Goal: Check status: Check status

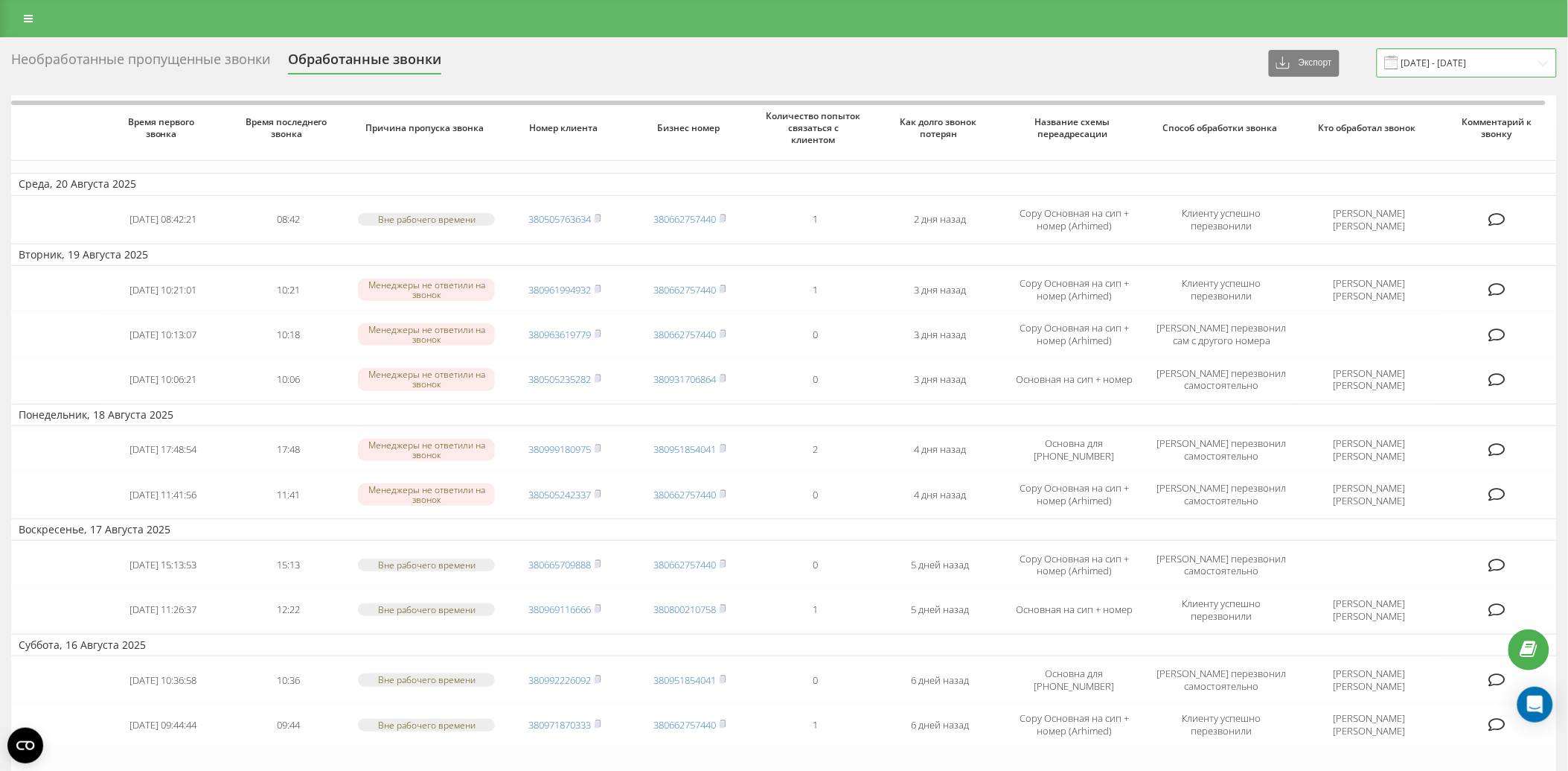
click at [1429, 68] on input "[DATE] - [DATE]" at bounding box center [1466, 63] width 180 height 29
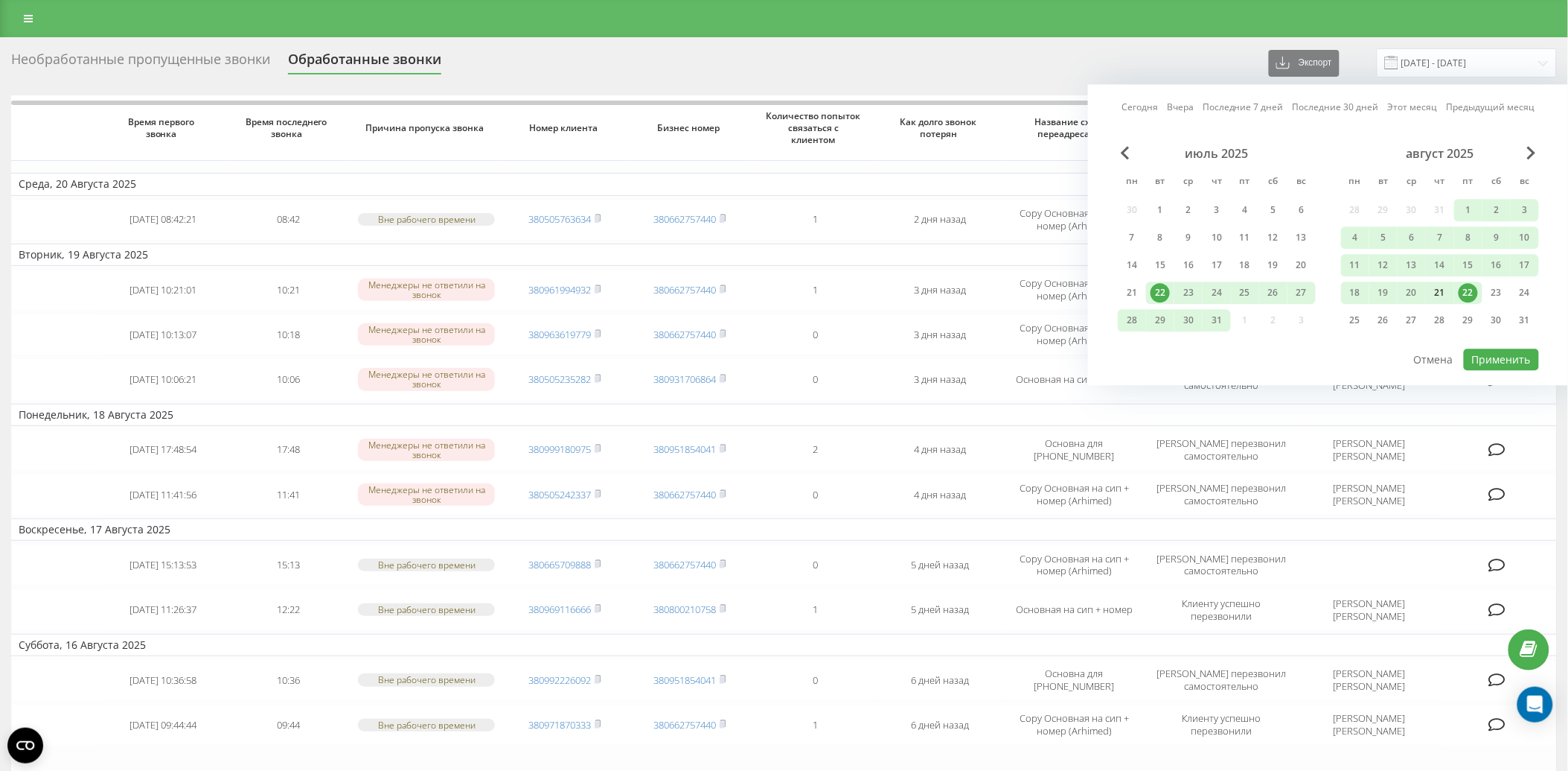
click at [1435, 291] on div "21" at bounding box center [1440, 292] width 19 height 19
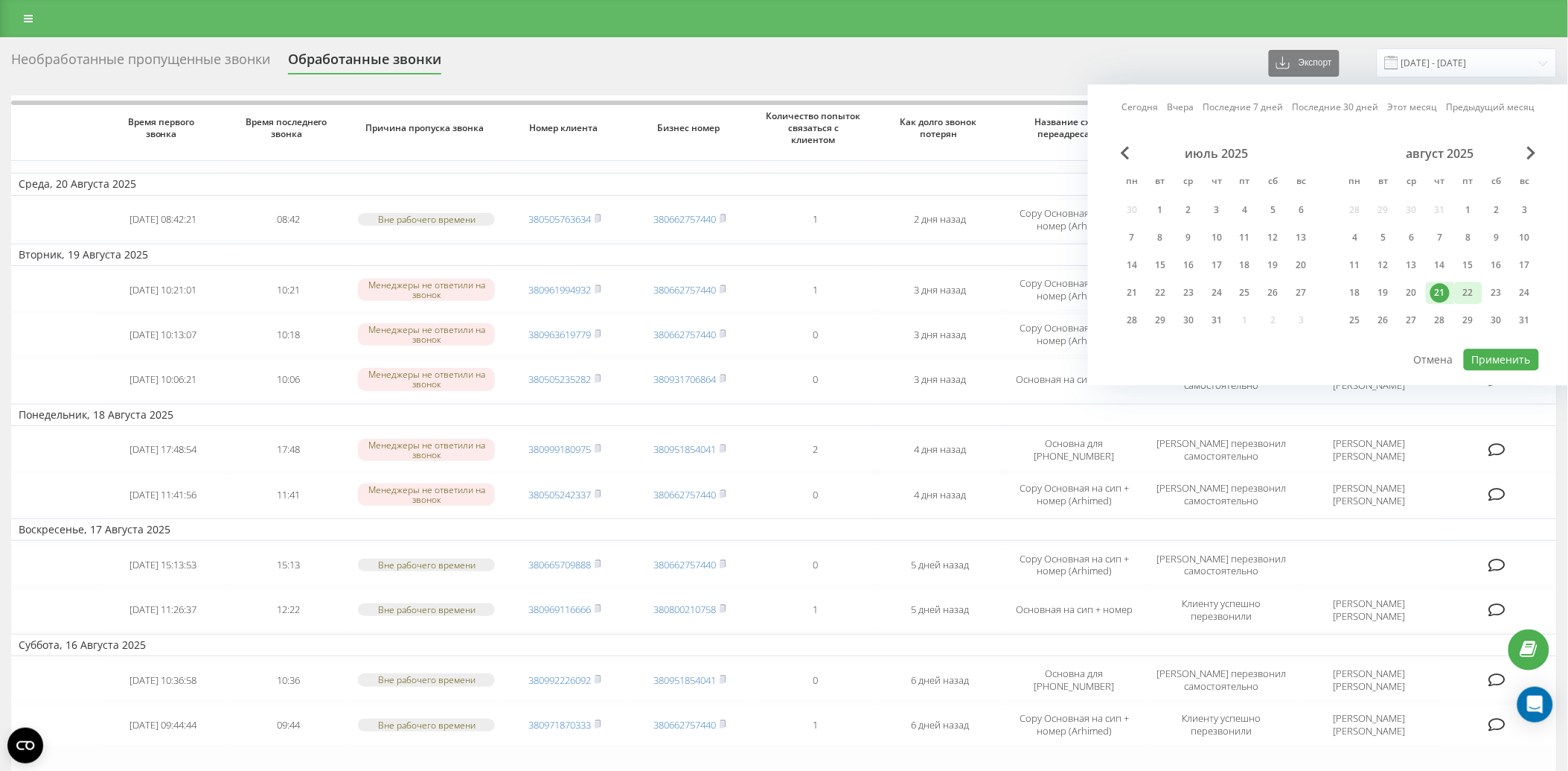
click at [1461, 295] on div "22" at bounding box center [1469, 292] width 19 height 19
click at [1493, 356] on button "Применить" at bounding box center [1501, 359] width 75 height 21
type input "[DATE] - [DATE]"
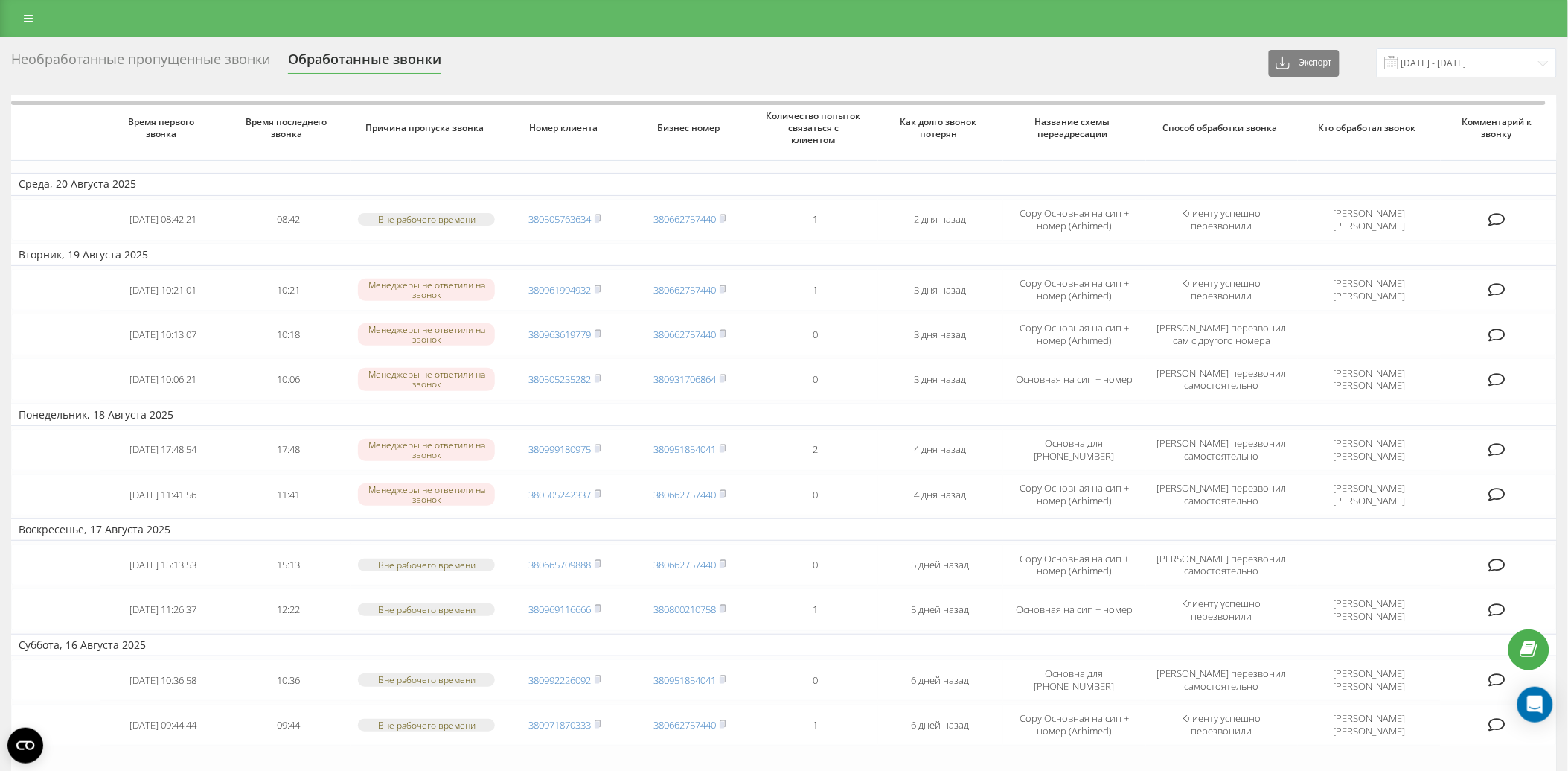
click at [218, 72] on div "Необработанные пропущенные звонки" at bounding box center [140, 63] width 259 height 23
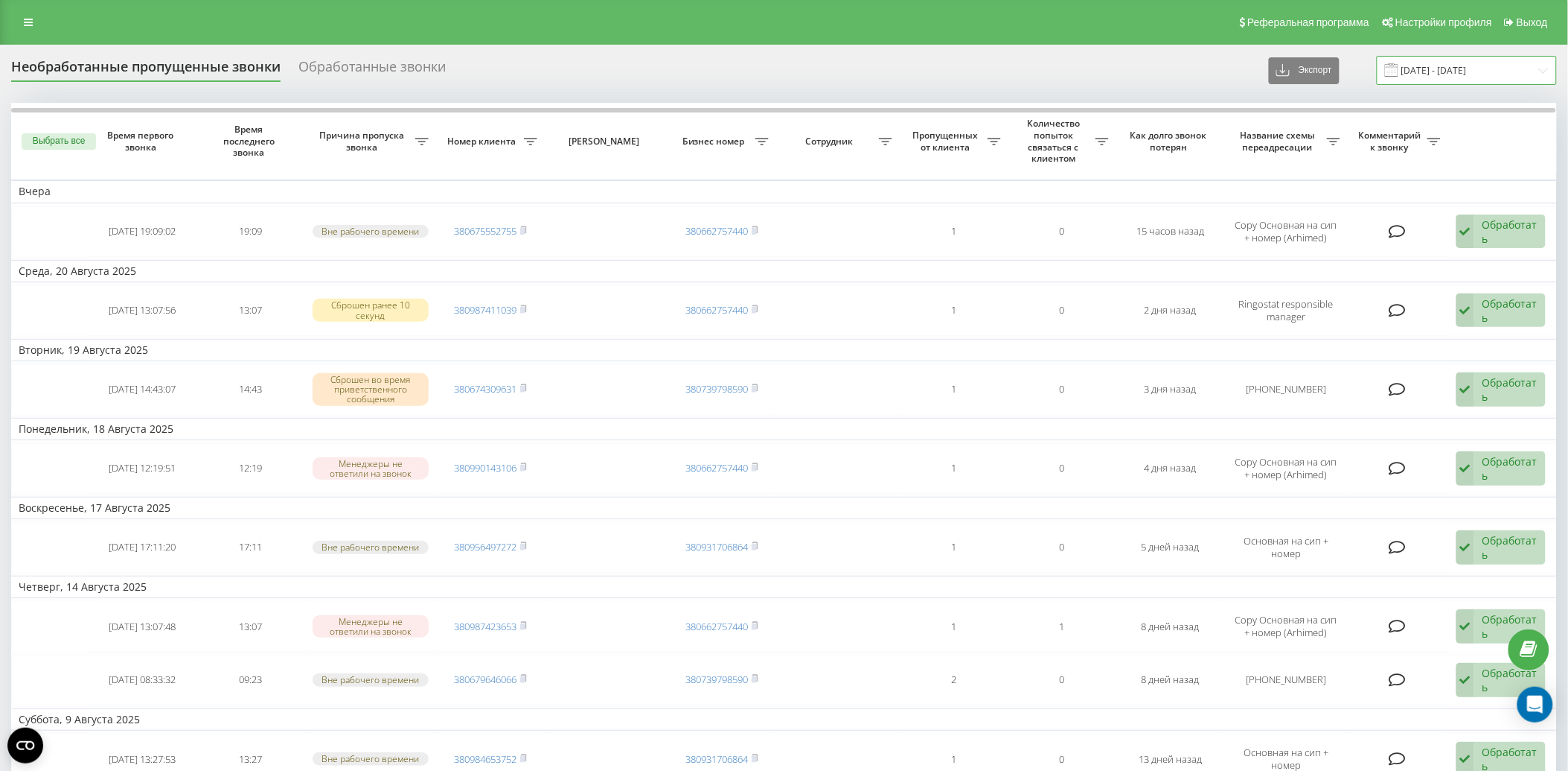
click at [1466, 71] on input "[DATE] - [DATE]" at bounding box center [1466, 70] width 180 height 29
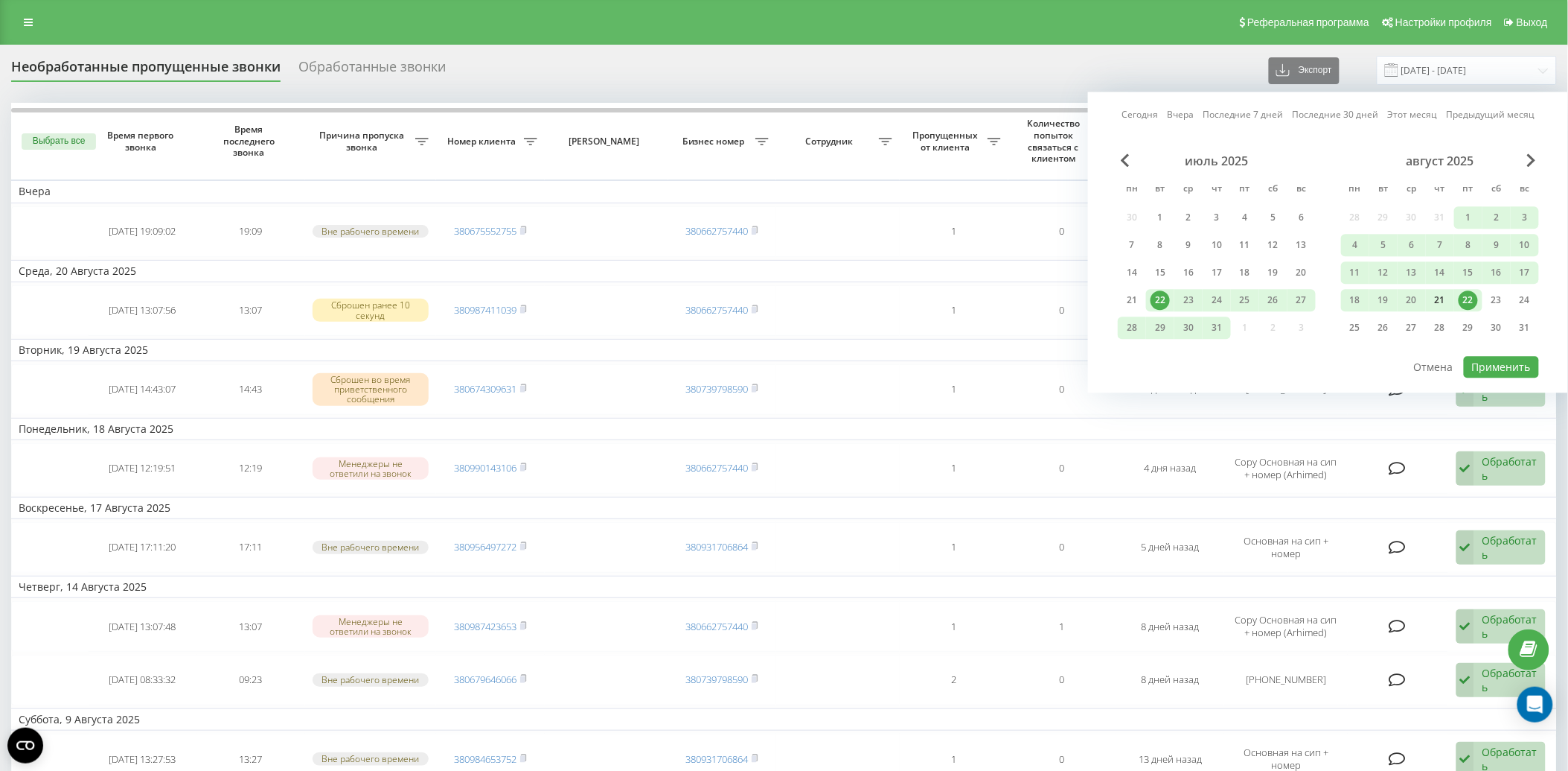
click at [1442, 300] on div "21" at bounding box center [1440, 300] width 19 height 19
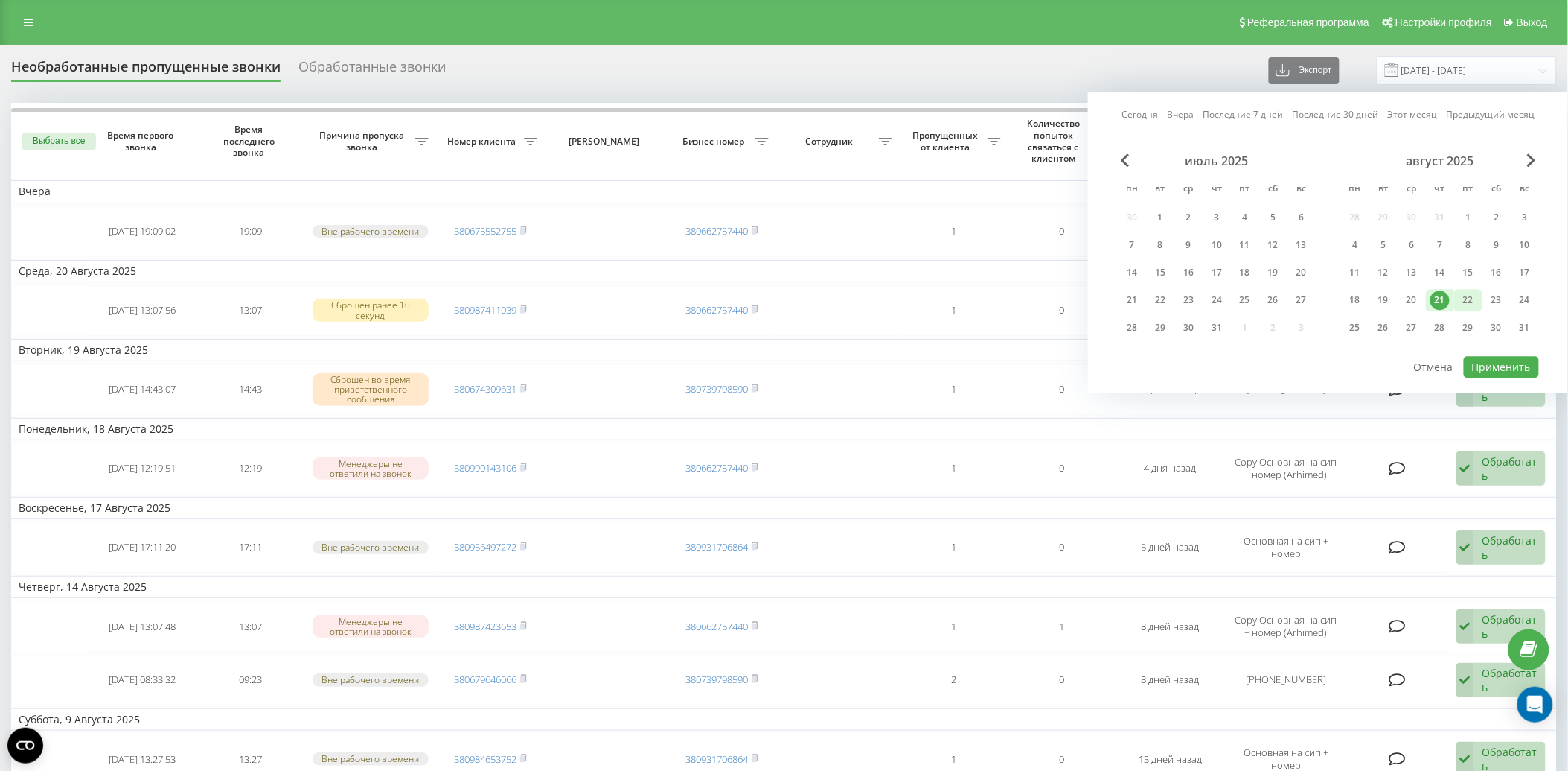
click at [1465, 301] on div "22" at bounding box center [1469, 300] width 19 height 19
click at [1493, 368] on button "Применить" at bounding box center [1501, 366] width 75 height 21
type input "[DATE] - [DATE]"
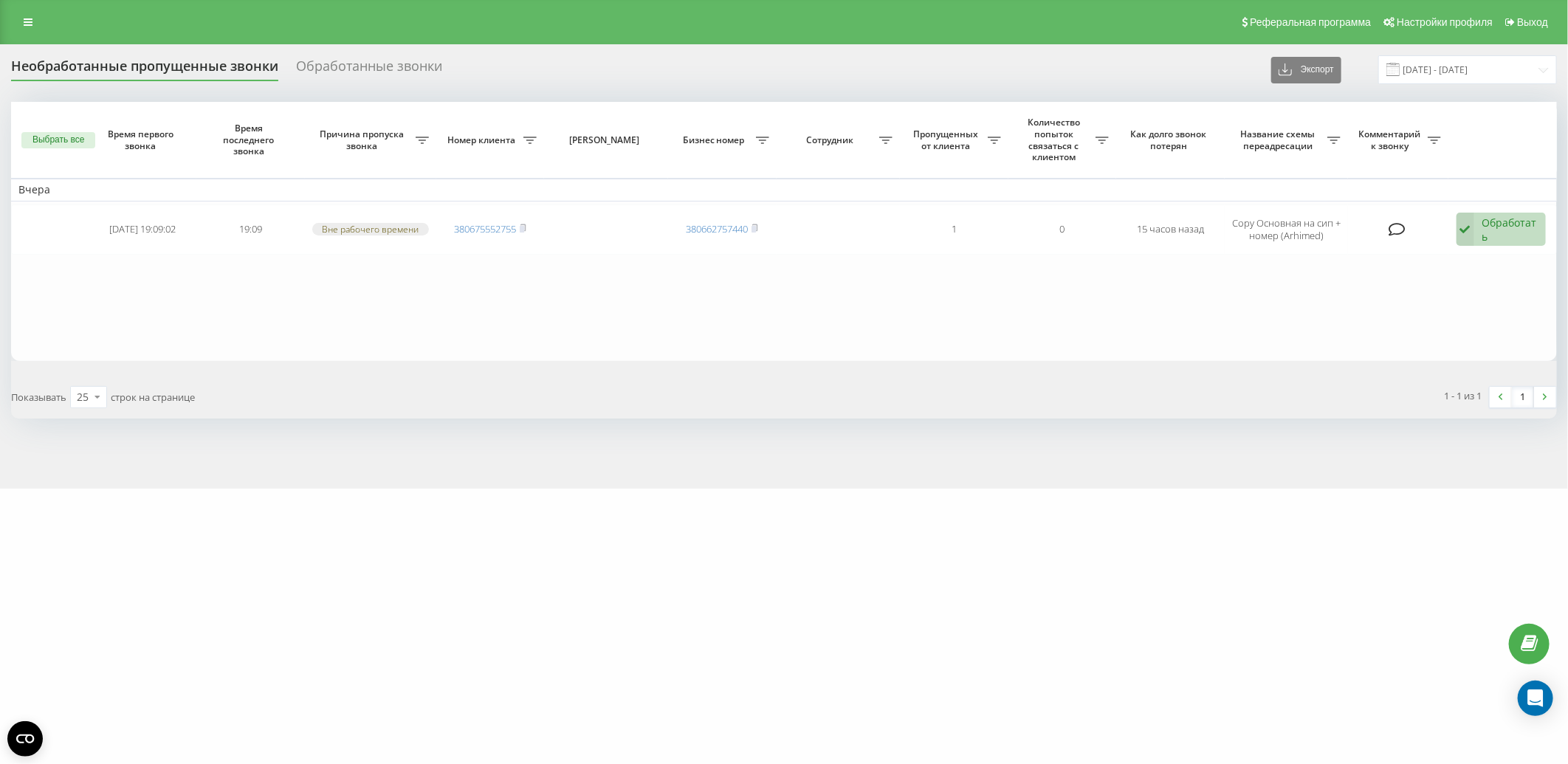
click at [338, 60] on div "Обработанные звонки" at bounding box center [369, 69] width 146 height 23
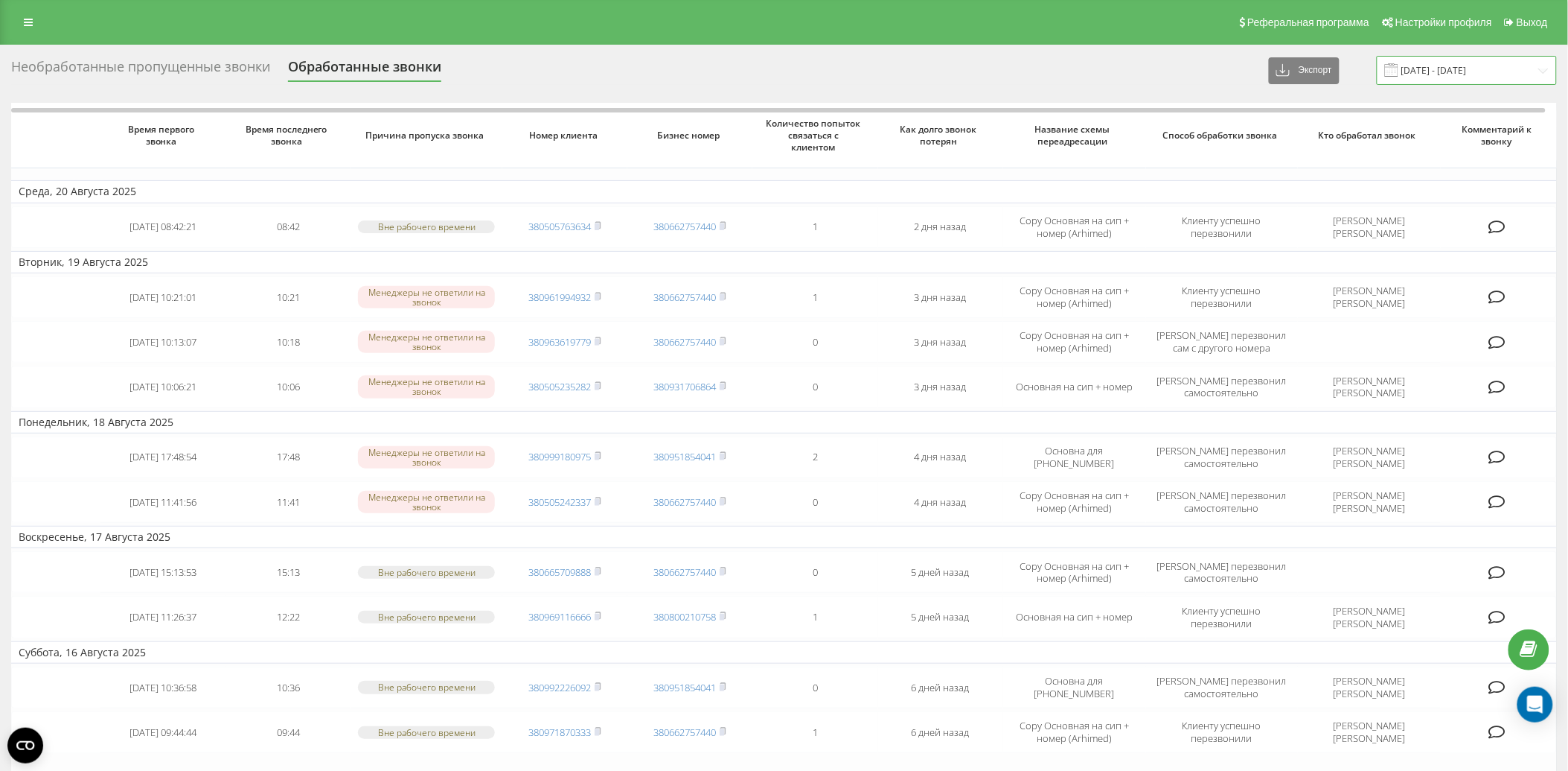
click at [1430, 75] on input "[DATE] - [DATE]" at bounding box center [1466, 70] width 180 height 29
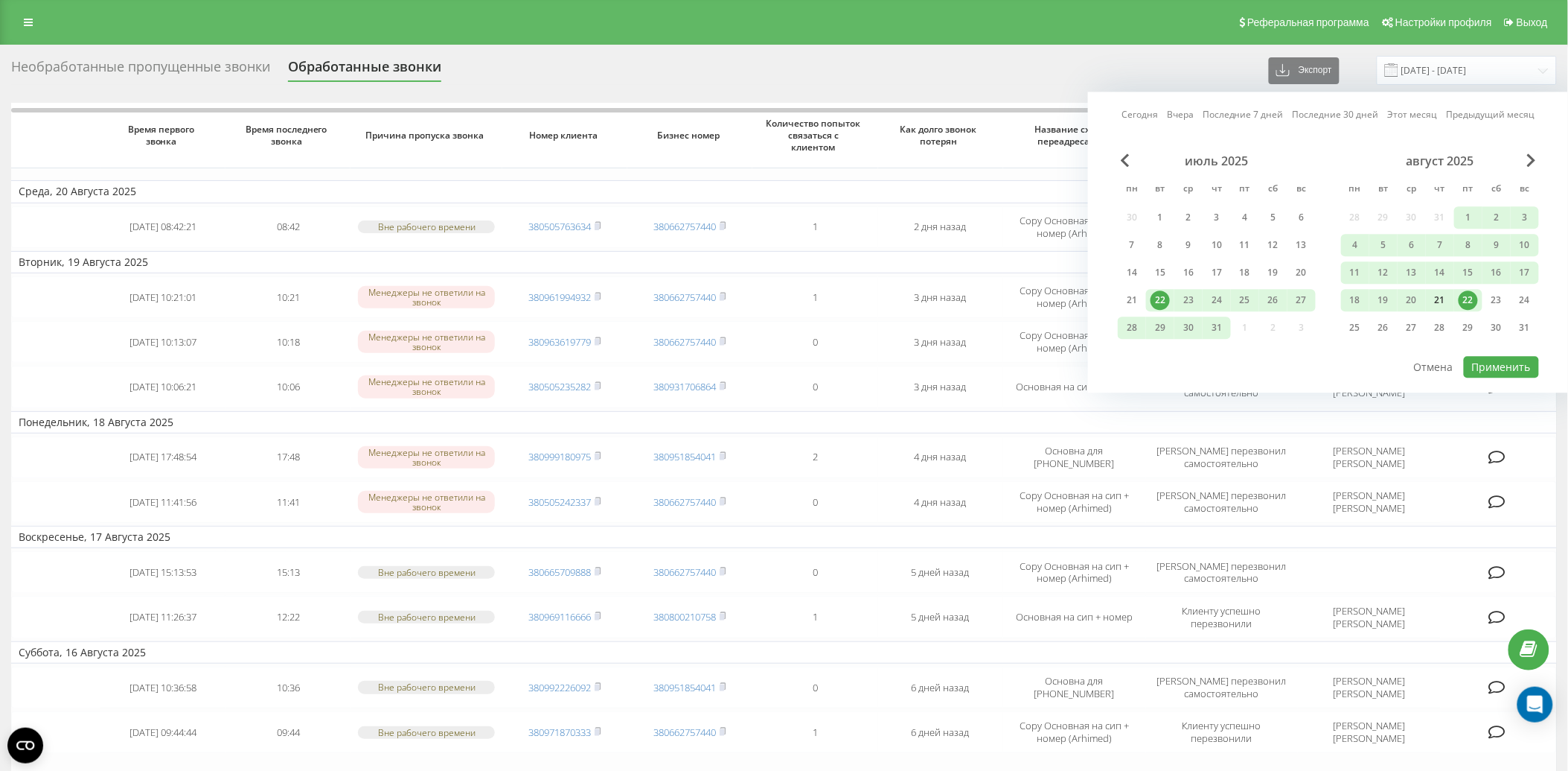
click at [1443, 295] on div "21" at bounding box center [1440, 300] width 19 height 19
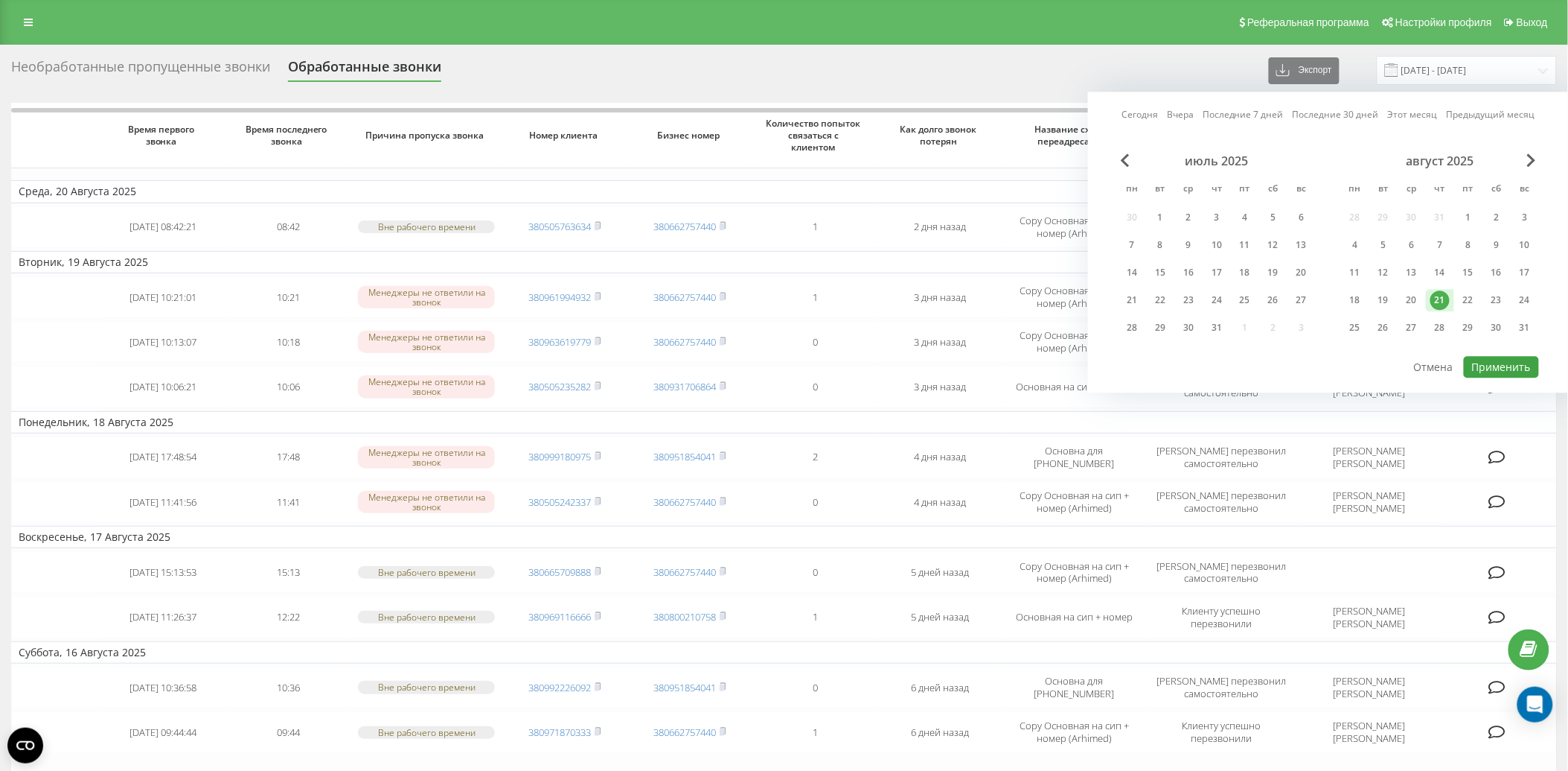
drag, startPoint x: 1471, startPoint y: 300, endPoint x: 1492, endPoint y: 368, distance: 71.2
click at [1471, 299] on div "22" at bounding box center [1469, 300] width 19 height 19
click at [1493, 362] on button "Применить" at bounding box center [1501, 366] width 75 height 21
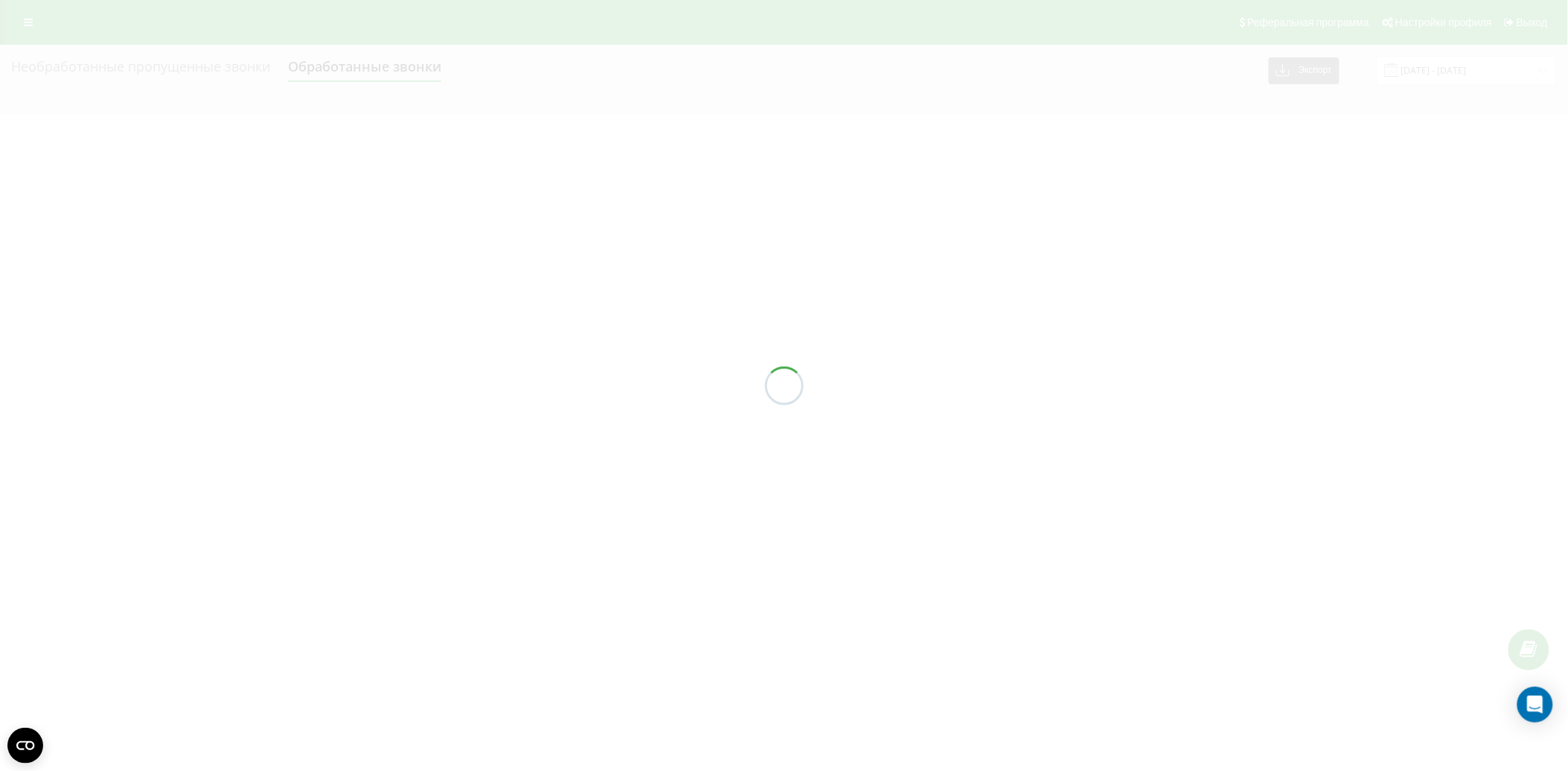
type input "[DATE] - [DATE]"
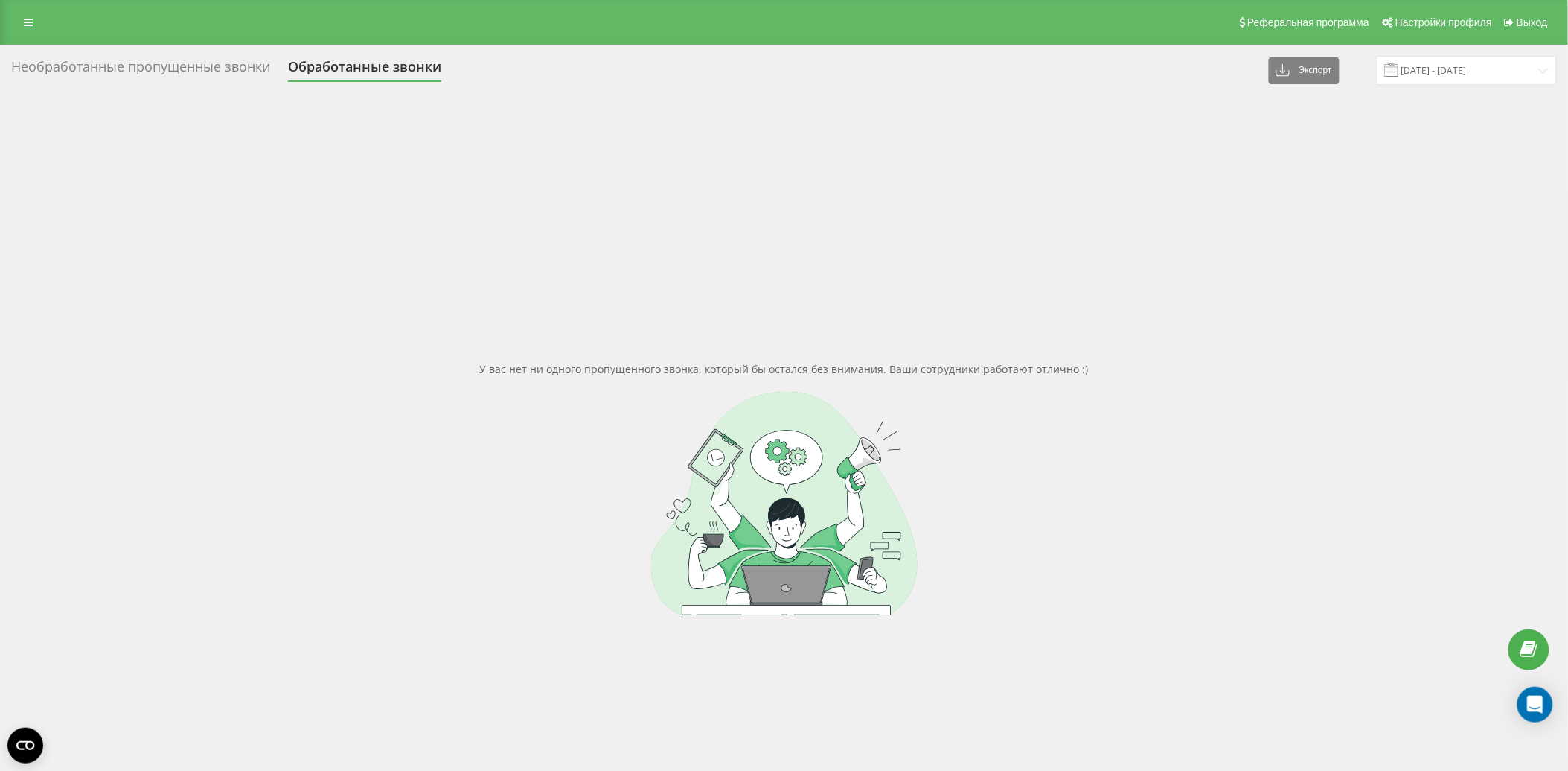
click at [125, 71] on div "Необработанные пропущенные звонки" at bounding box center [140, 70] width 259 height 23
